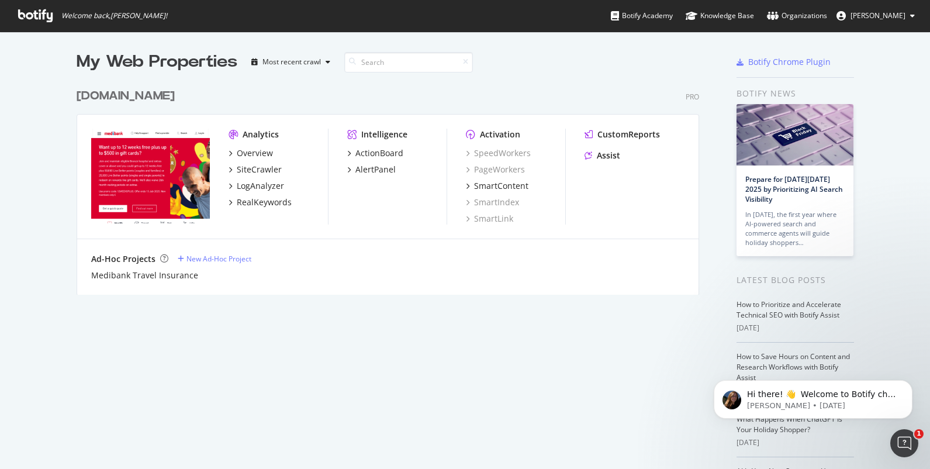
click at [138, 163] on img "grid" at bounding box center [150, 176] width 119 height 95
click at [147, 95] on div "[DOMAIN_NAME]" at bounding box center [126, 96] width 98 height 17
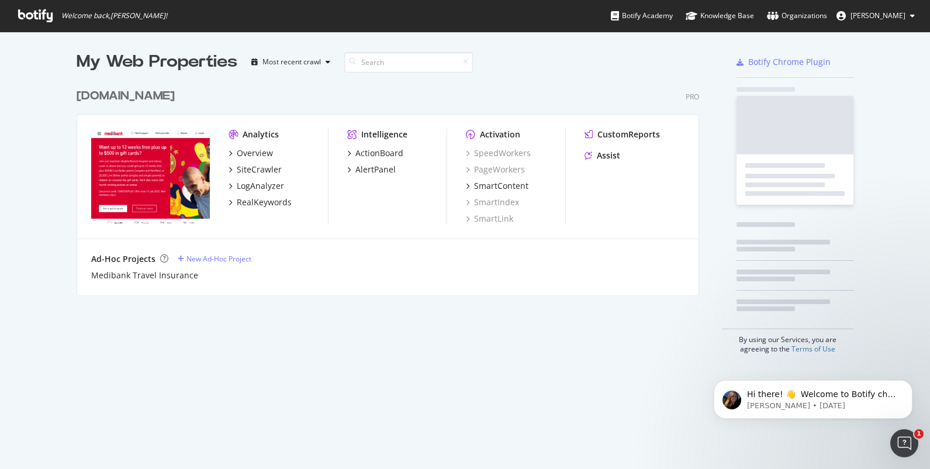
scroll to position [469, 930]
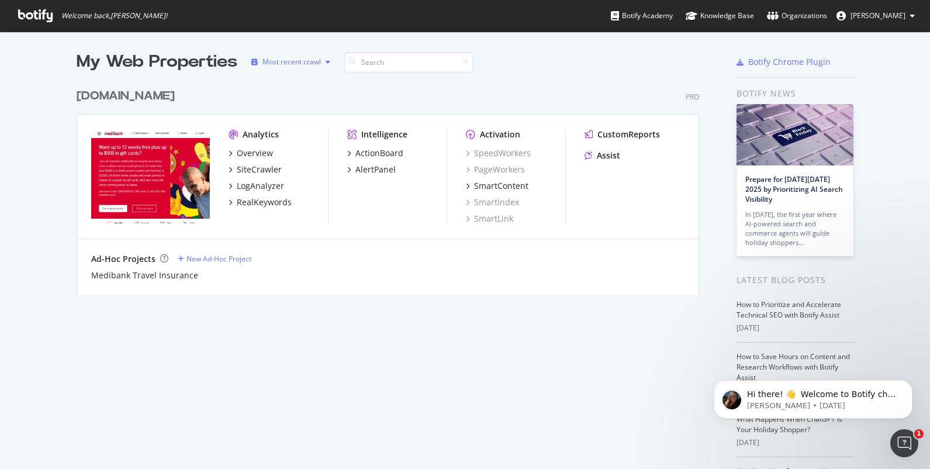
click at [304, 64] on div "Most recent crawl" at bounding box center [291, 61] width 58 height 7
click at [308, 62] on div "Most recent crawl" at bounding box center [291, 61] width 58 height 7
click at [380, 156] on div "ActionBoard" at bounding box center [379, 153] width 48 height 12
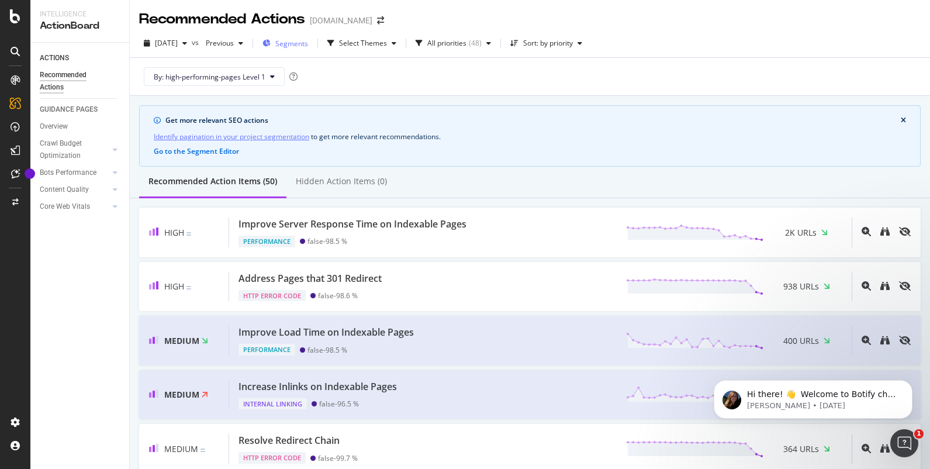
click at [308, 40] on span "Segments" at bounding box center [291, 44] width 33 height 10
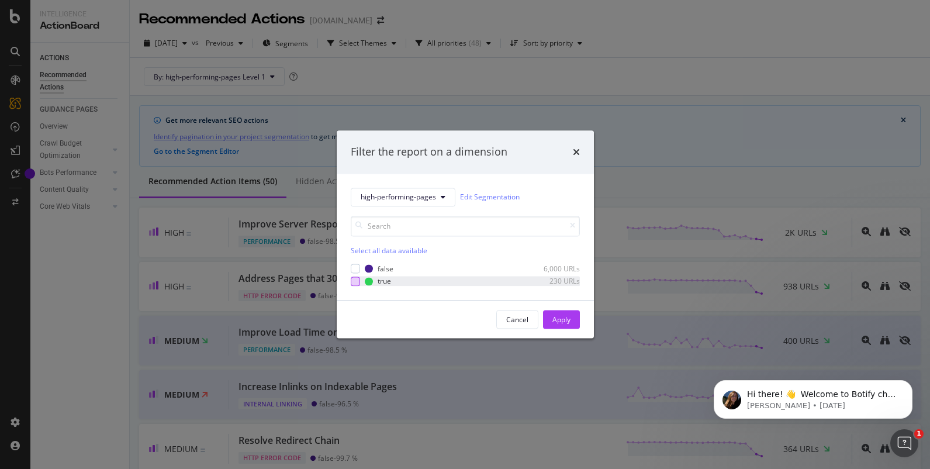
click at [355, 283] on div "modal" at bounding box center [355, 280] width 9 height 9
click at [564, 320] on div "Apply" at bounding box center [561, 319] width 18 height 10
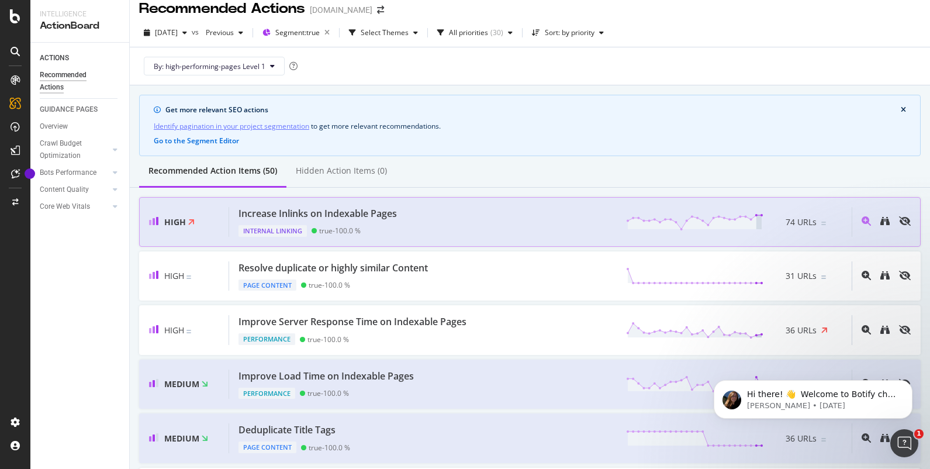
scroll to position [10, 0]
click at [404, 216] on div "Increase Inlinks on Indexable Pages Internal Linking true - 100.0 % 74 URLs" at bounding box center [540, 222] width 622 height 30
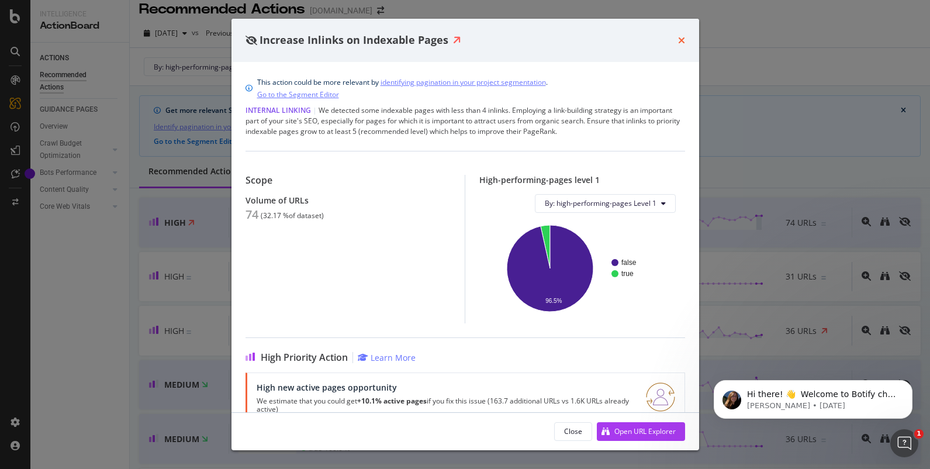
click at [682, 39] on icon "times" at bounding box center [681, 40] width 7 height 9
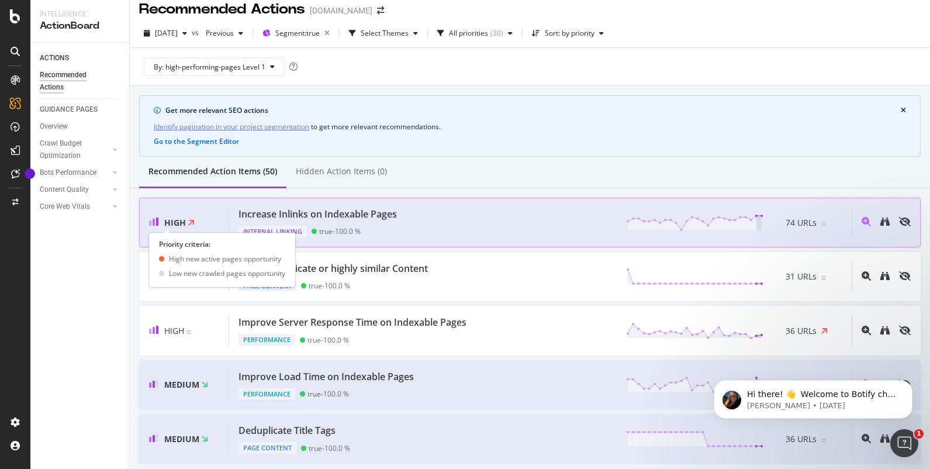
scroll to position [11, 0]
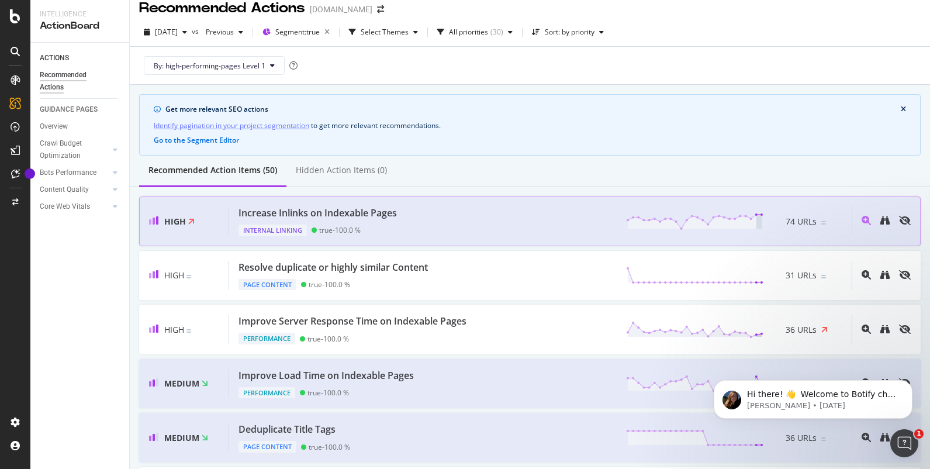
click at [393, 213] on div "Increase Inlinks on Indexable Pages" at bounding box center [317, 212] width 158 height 13
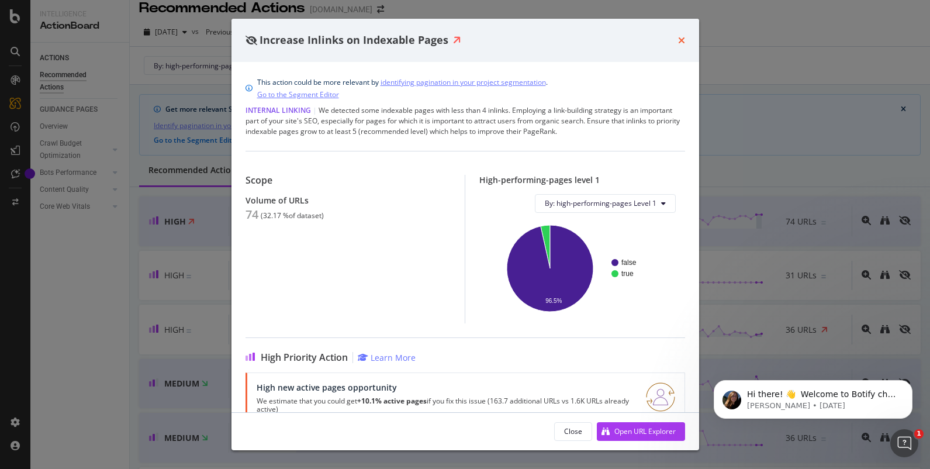
click at [680, 39] on icon "times" at bounding box center [681, 40] width 7 height 9
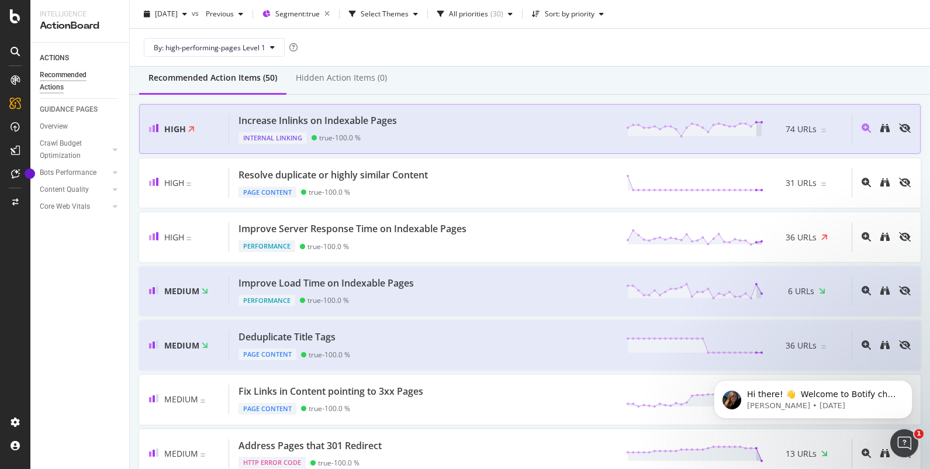
scroll to position [107, 0]
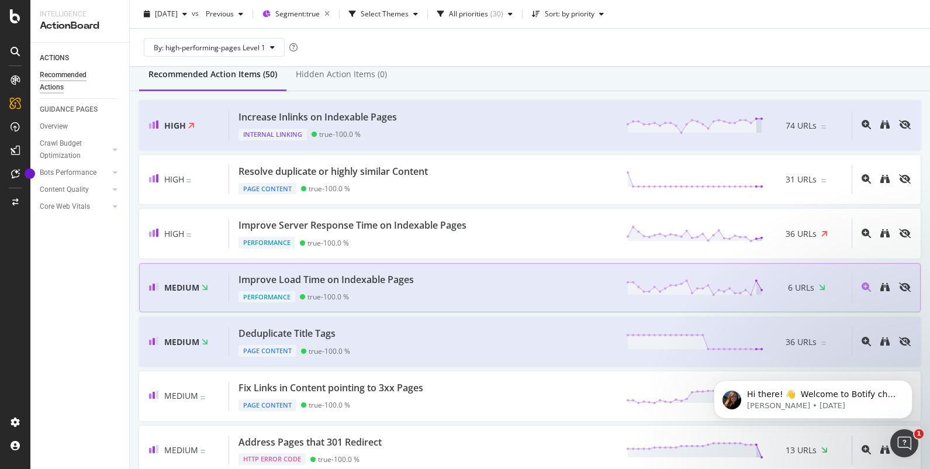
click at [331, 276] on div "Improve Load Time on Indexable Pages" at bounding box center [325, 279] width 175 height 13
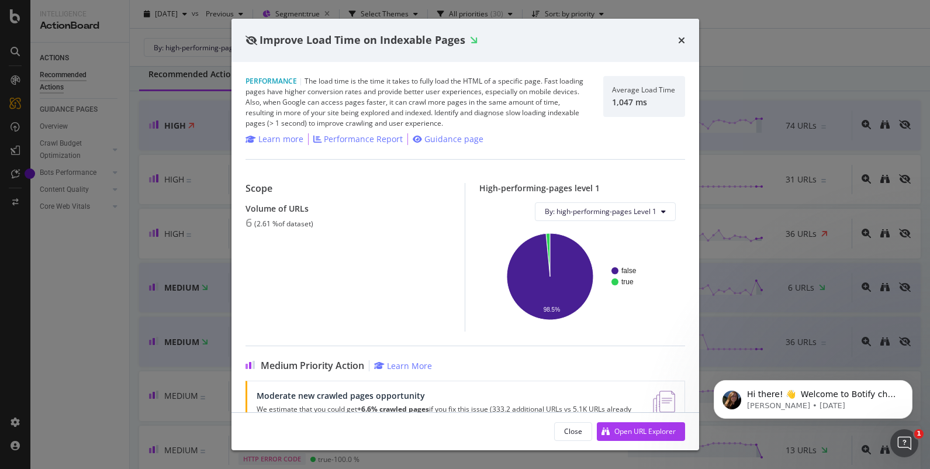
drag, startPoint x: 678, startPoint y: 39, endPoint x: 660, endPoint y: 51, distance: 21.4
click at [660, 51] on div "Improve Load Time on Indexable Pages" at bounding box center [464, 40] width 467 height 43
click at [682, 41] on icon "times" at bounding box center [681, 40] width 7 height 9
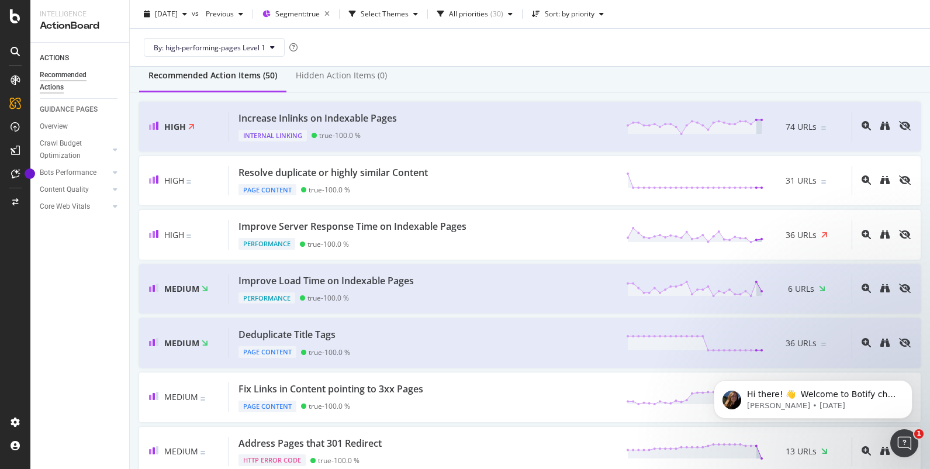
scroll to position [110, 0]
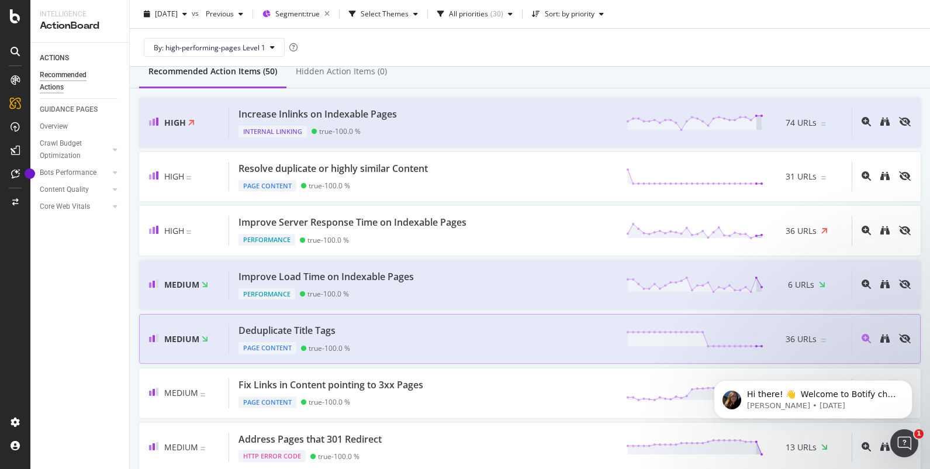
click at [344, 327] on div "Deduplicate Title Tags" at bounding box center [294, 330] width 112 height 13
